Goal: Information Seeking & Learning: Learn about a topic

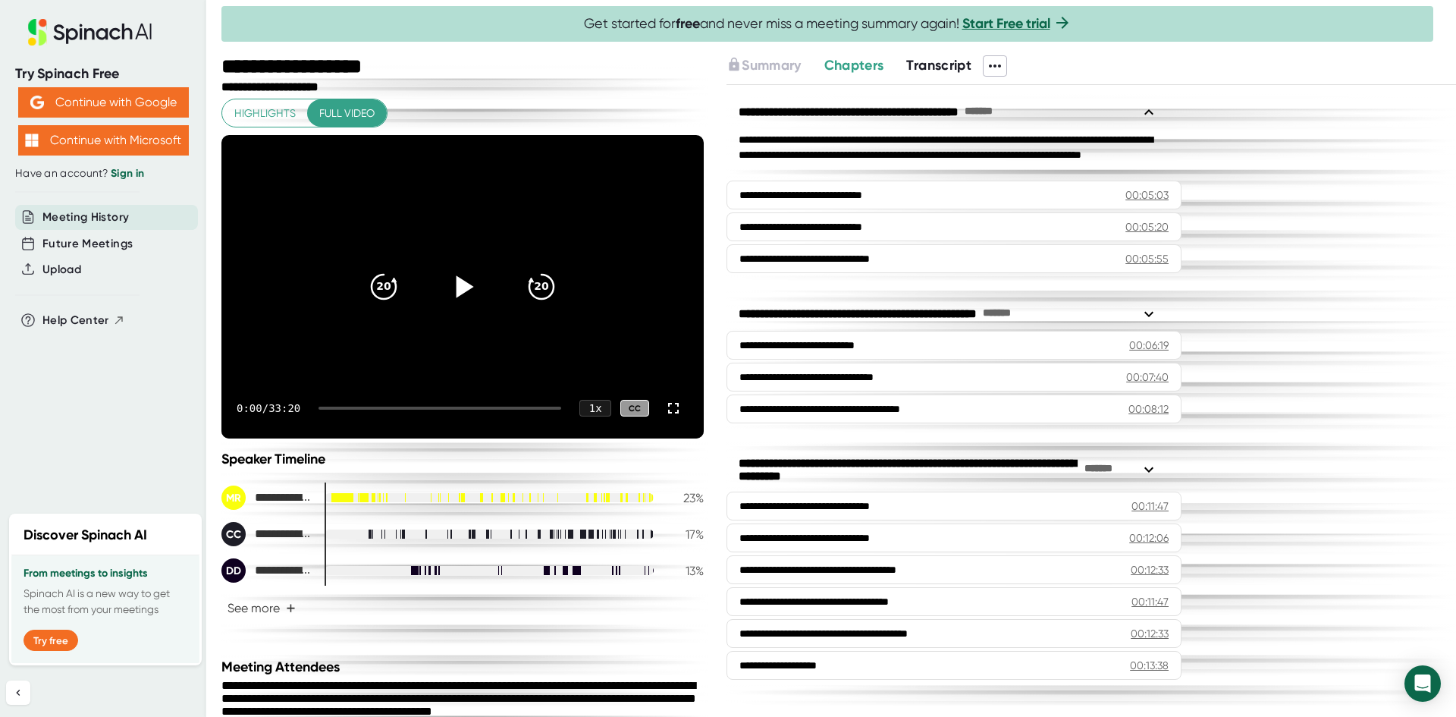
click at [457, 289] on icon at bounding box center [465, 286] width 17 height 22
click at [457, 573] on div at bounding box center [489, 570] width 329 height 9
click at [255, 575] on span "**********" at bounding box center [284, 571] width 58 height 14
click at [535, 290] on icon "20" at bounding box center [542, 287] width 38 height 38
click at [530, 282] on icon "20" at bounding box center [542, 287] width 38 height 38
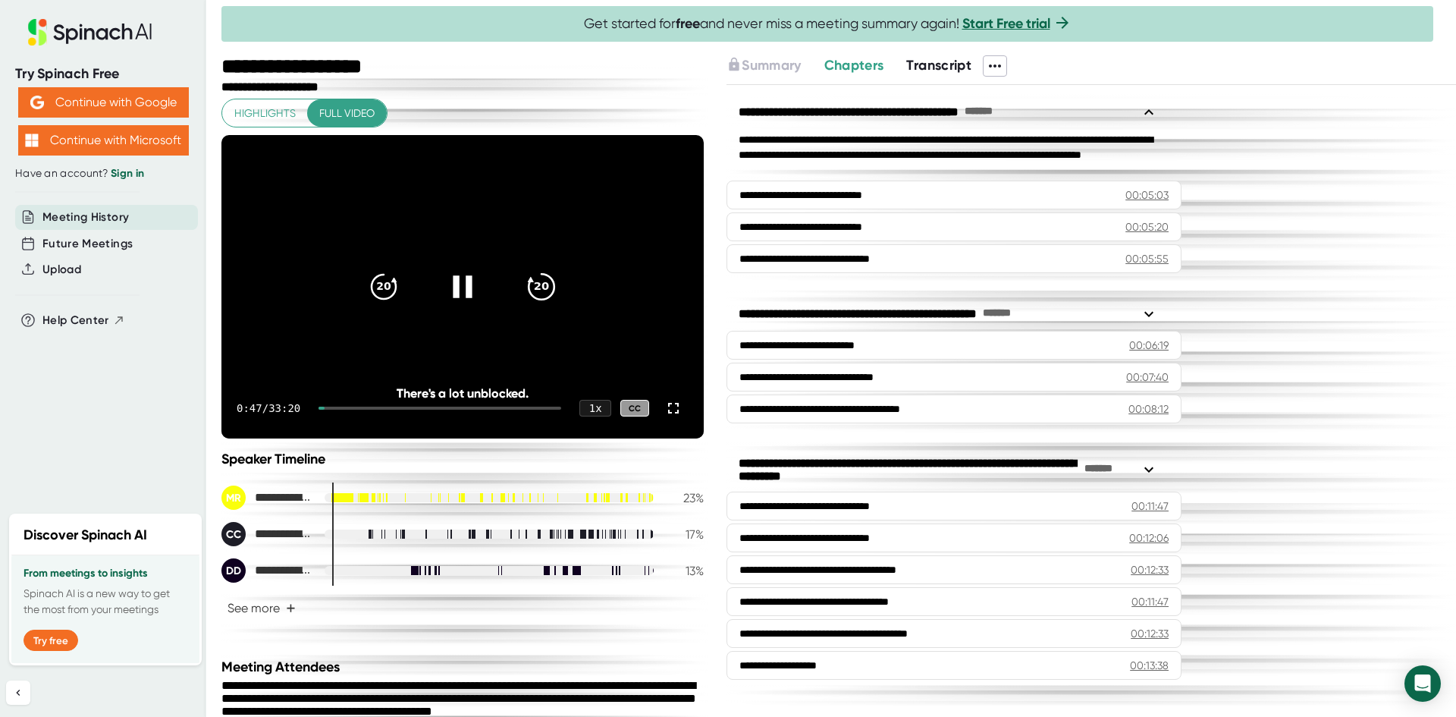
click at [533, 286] on icon "20" at bounding box center [542, 287] width 38 height 38
click at [378, 413] on div "1:15 / 33:20 1 x CC" at bounding box center [462, 408] width 482 height 61
click at [374, 404] on div "1:15 / 33:20 1 x CC" at bounding box center [462, 408] width 482 height 61
click at [375, 407] on div at bounding box center [440, 408] width 243 height 3
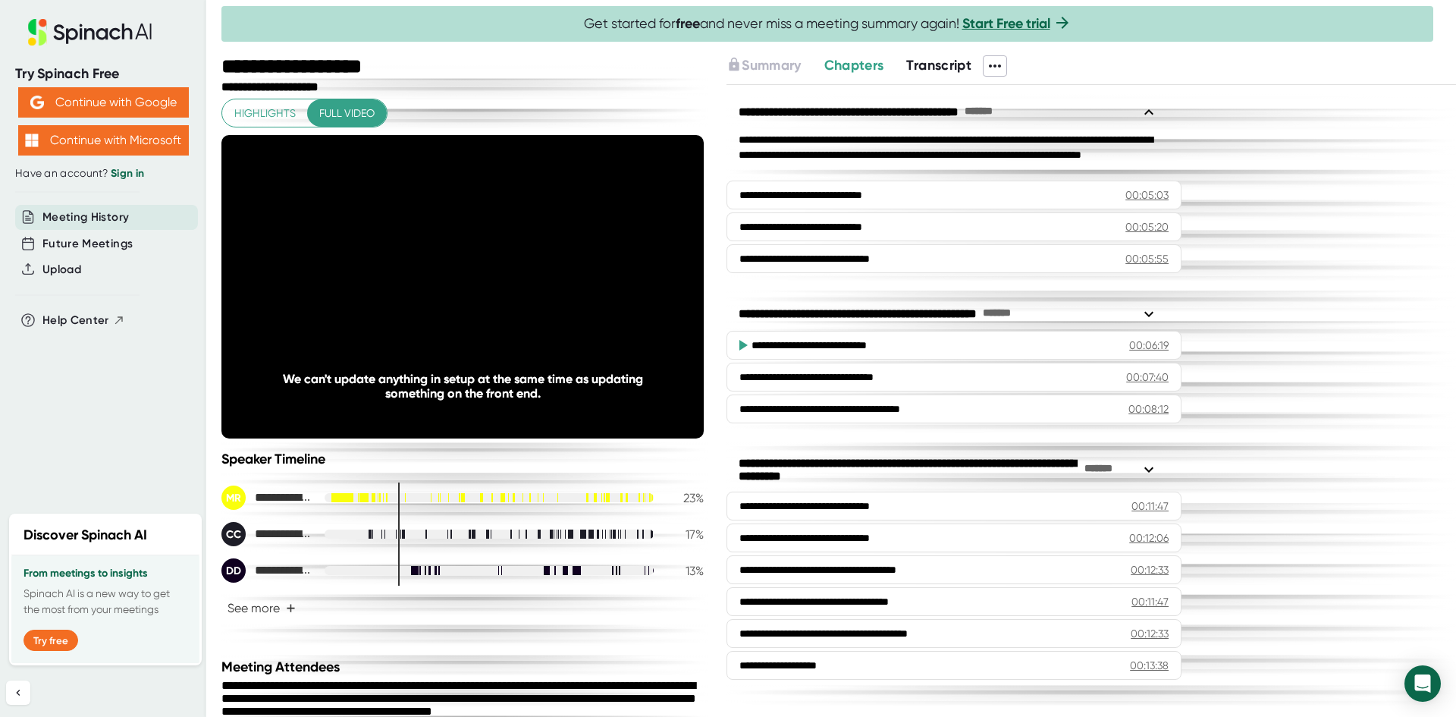
click at [407, 569] on div at bounding box center [489, 570] width 329 height 9
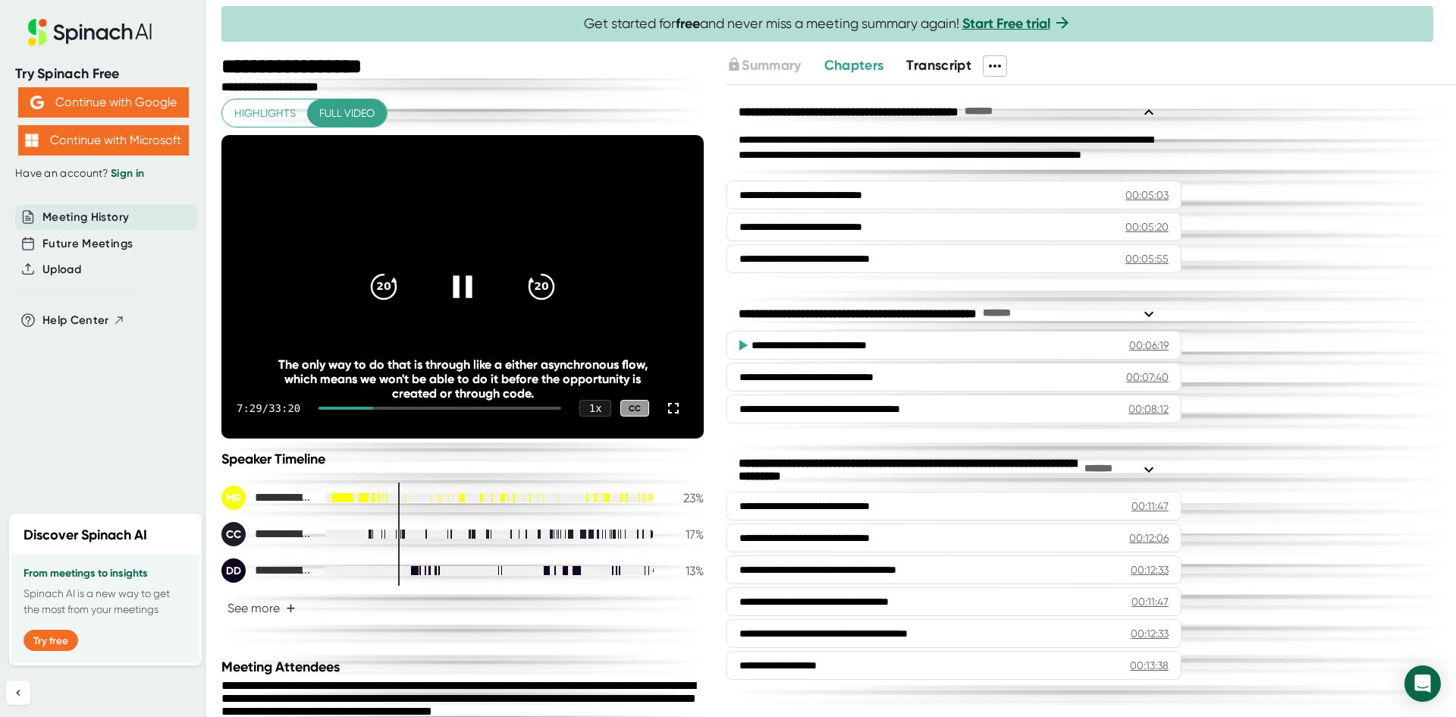
click at [384, 408] on div at bounding box center [440, 408] width 243 height 3
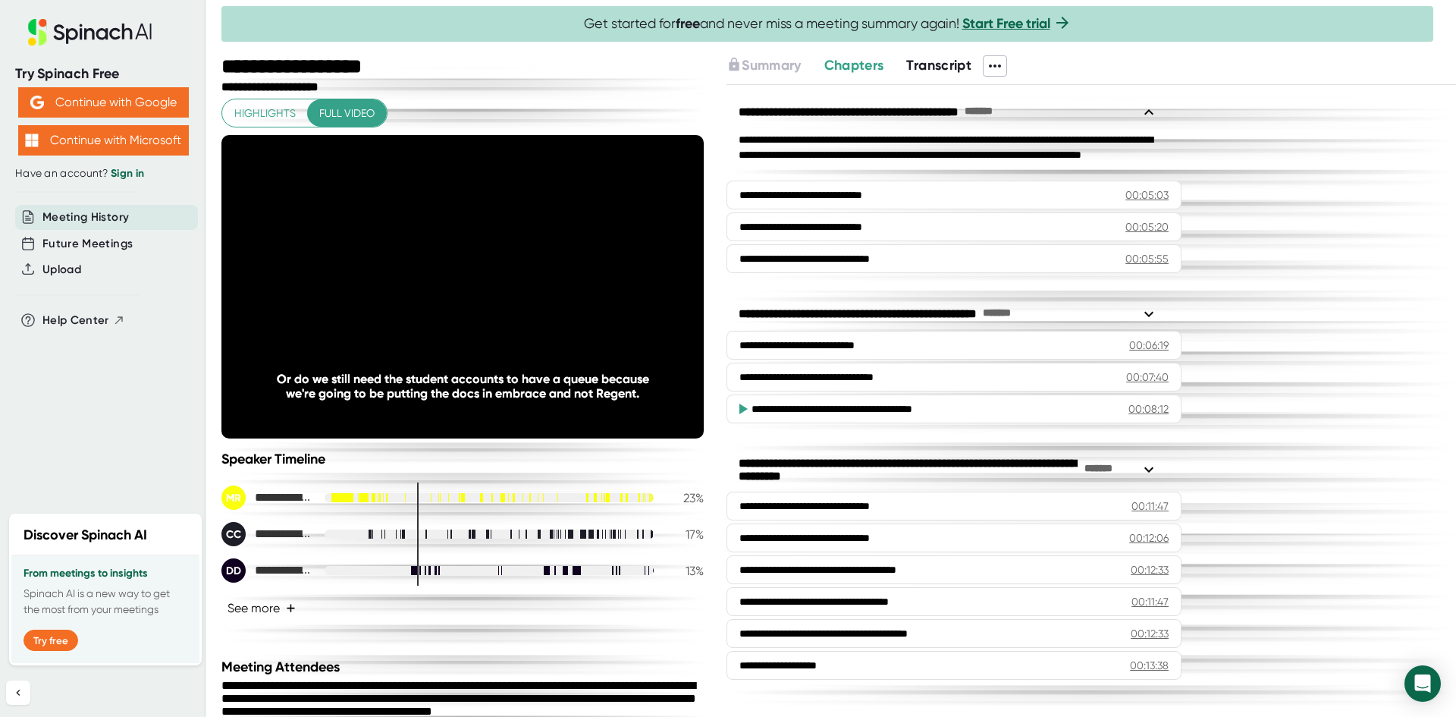
click at [256, 606] on button "See more +" at bounding box center [261, 608] width 80 height 27
